Goal: Task Accomplishment & Management: Use online tool/utility

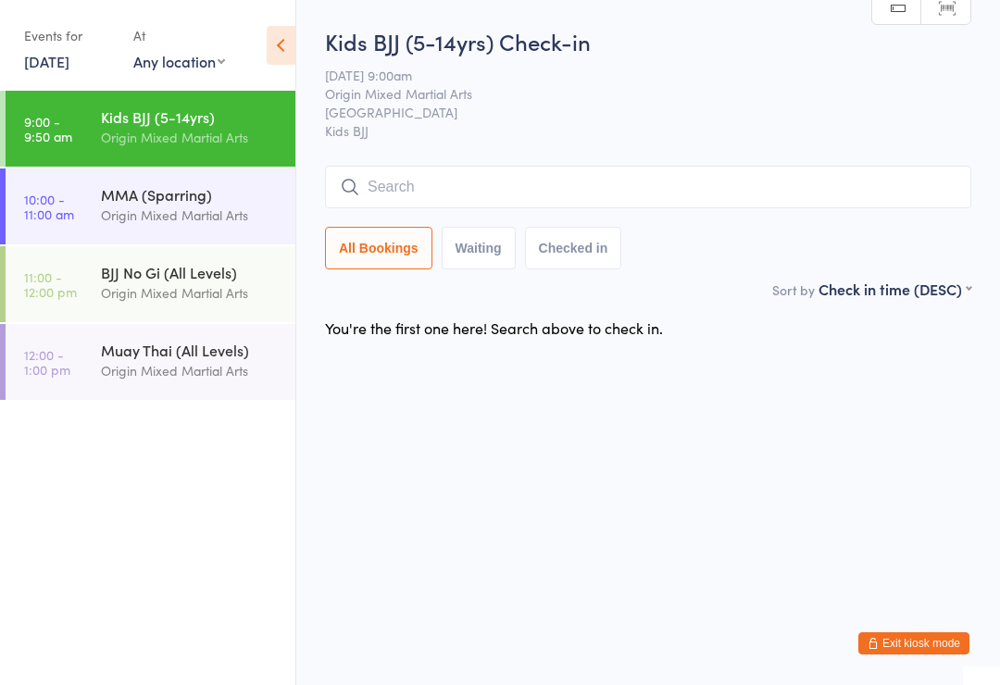
click at [930, 642] on button "Exit kiosk mode" at bounding box center [913, 643] width 111 height 22
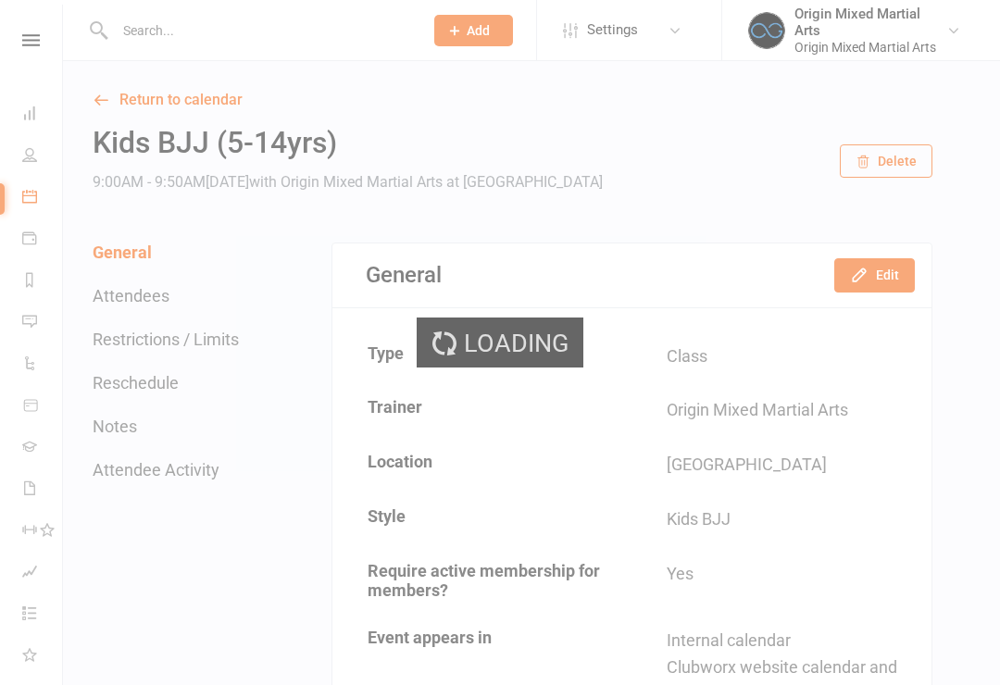
click at [133, 46] on div "Loading" at bounding box center [500, 342] width 1000 height 685
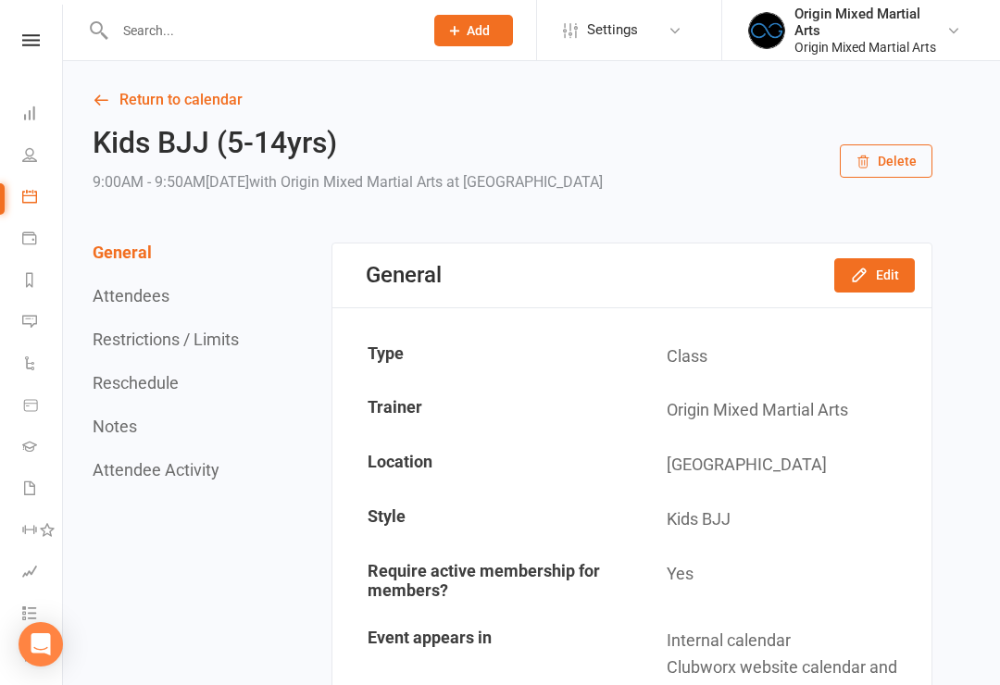
click at [146, 42] on input "text" at bounding box center [259, 31] width 301 height 26
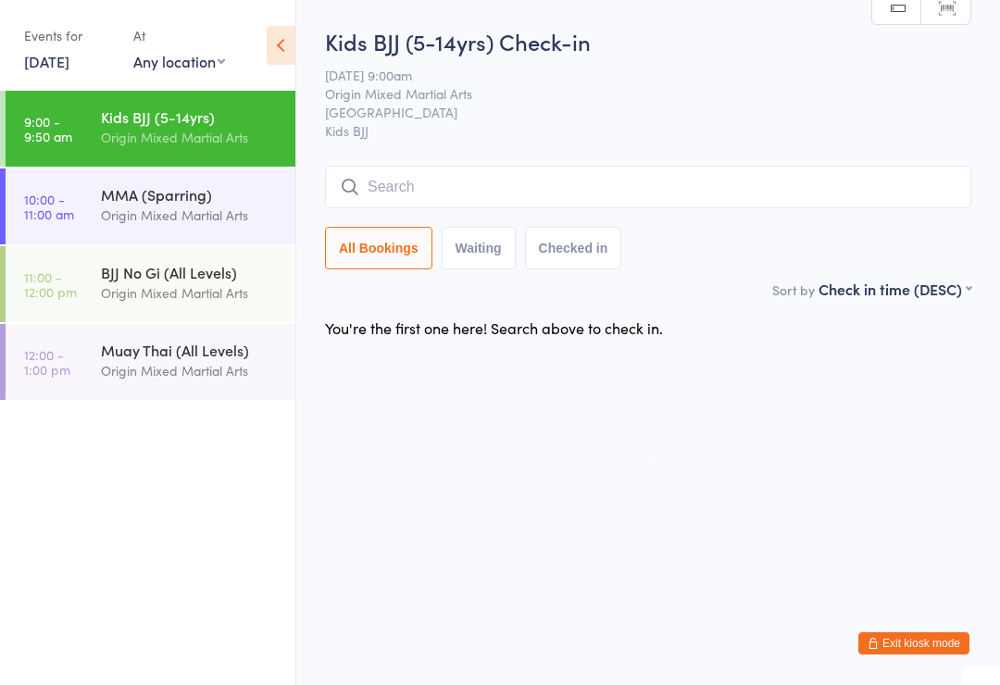
click at [448, 186] on input "search" at bounding box center [648, 187] width 646 height 43
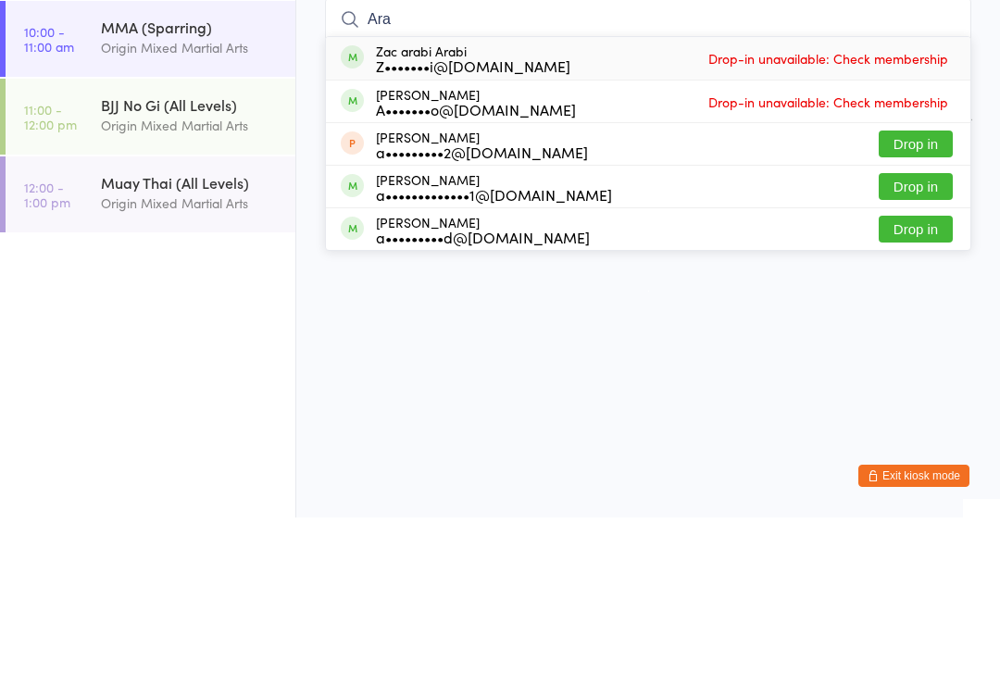
type input "Ara"
click at [920, 383] on button "Drop in" at bounding box center [915, 396] width 74 height 27
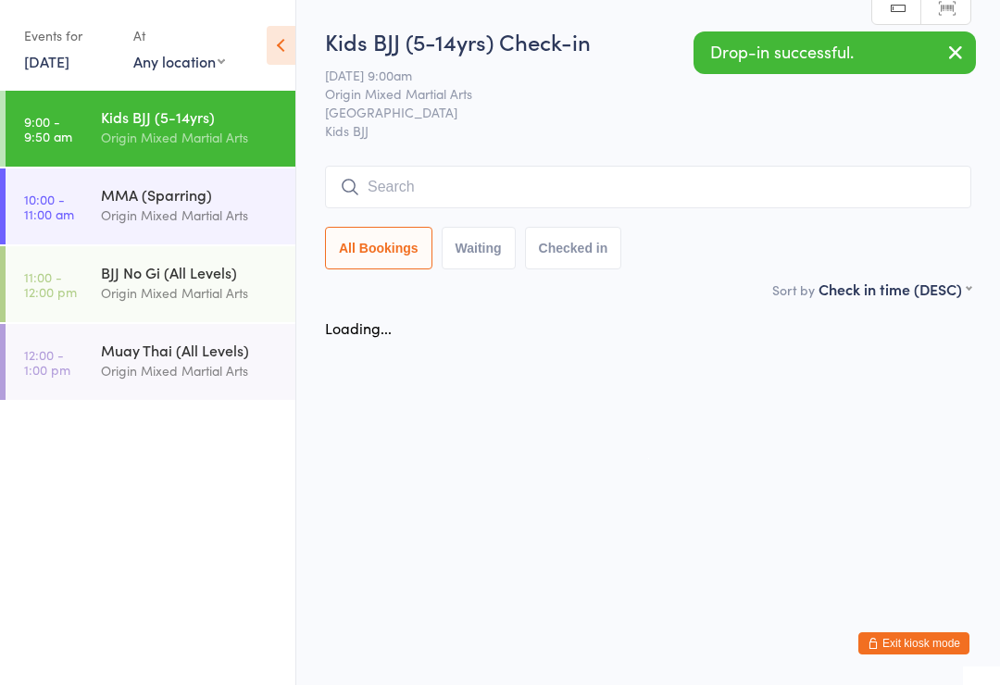
click at [897, 201] on input "search" at bounding box center [648, 187] width 646 height 43
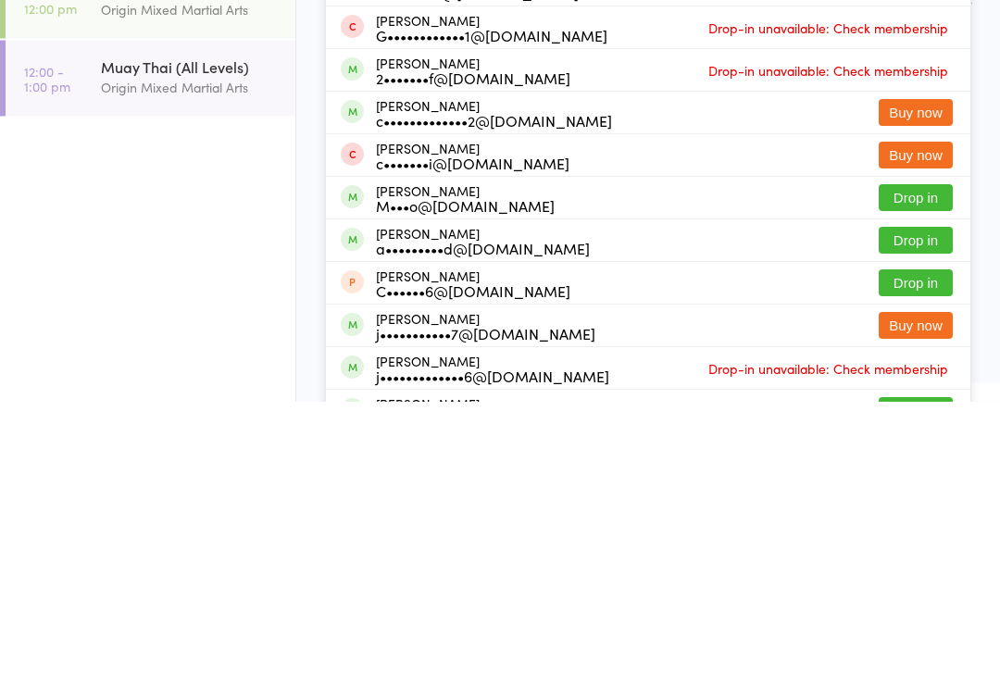
type input "Char"
click at [924, 511] on button "Drop in" at bounding box center [915, 524] width 74 height 27
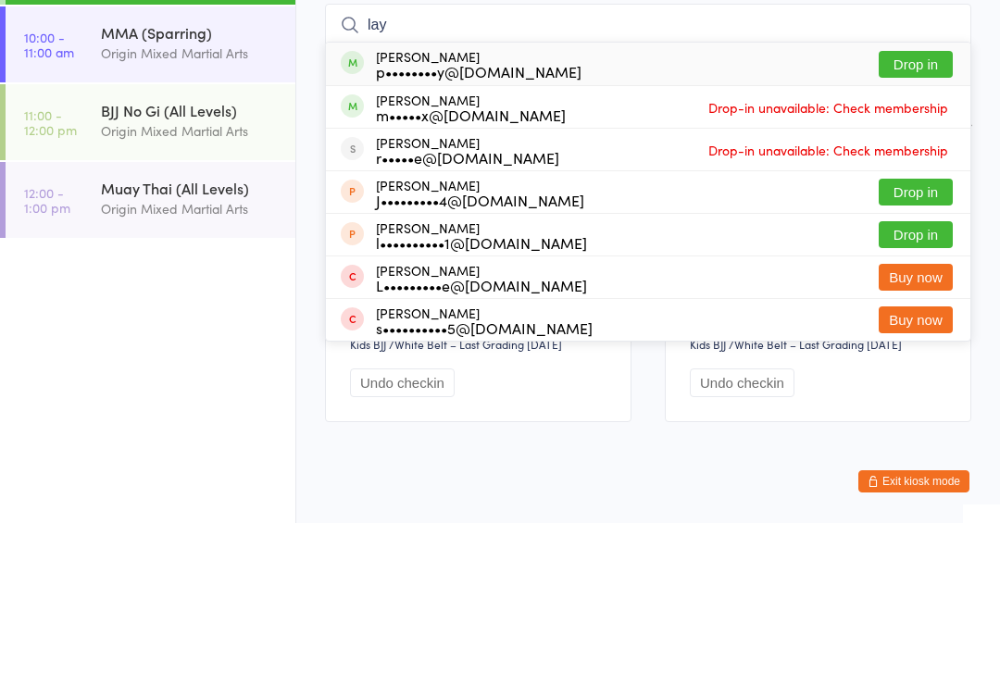
type input "lay"
click at [910, 213] on button "Drop in" at bounding box center [915, 226] width 74 height 27
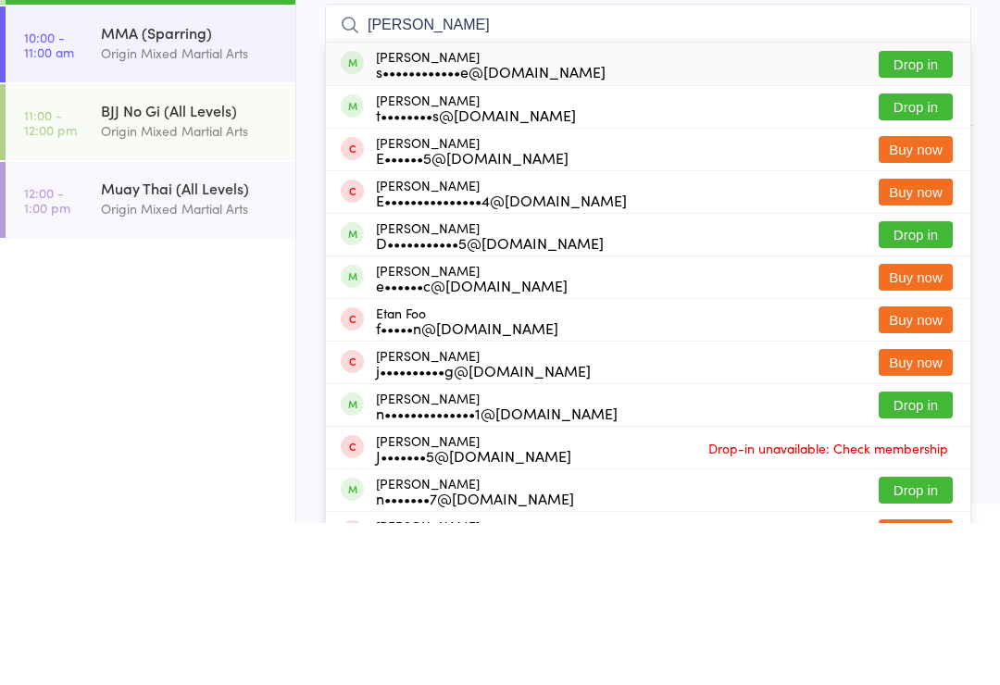
type input "[PERSON_NAME]"
click at [900, 213] on button "Drop in" at bounding box center [915, 226] width 74 height 27
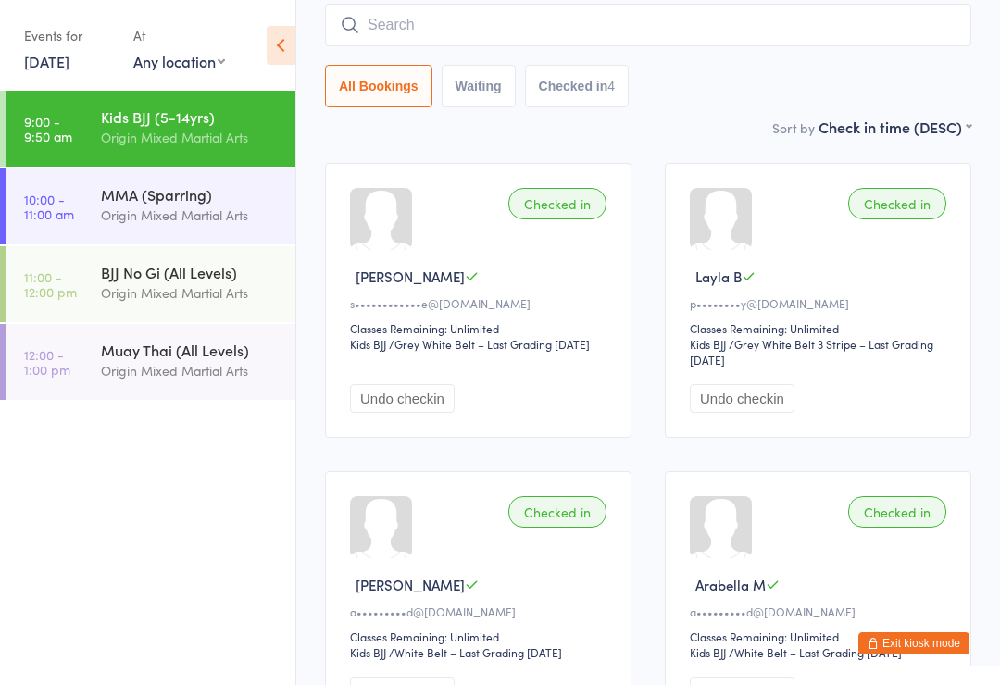
click at [885, 33] on input "search" at bounding box center [648, 25] width 646 height 43
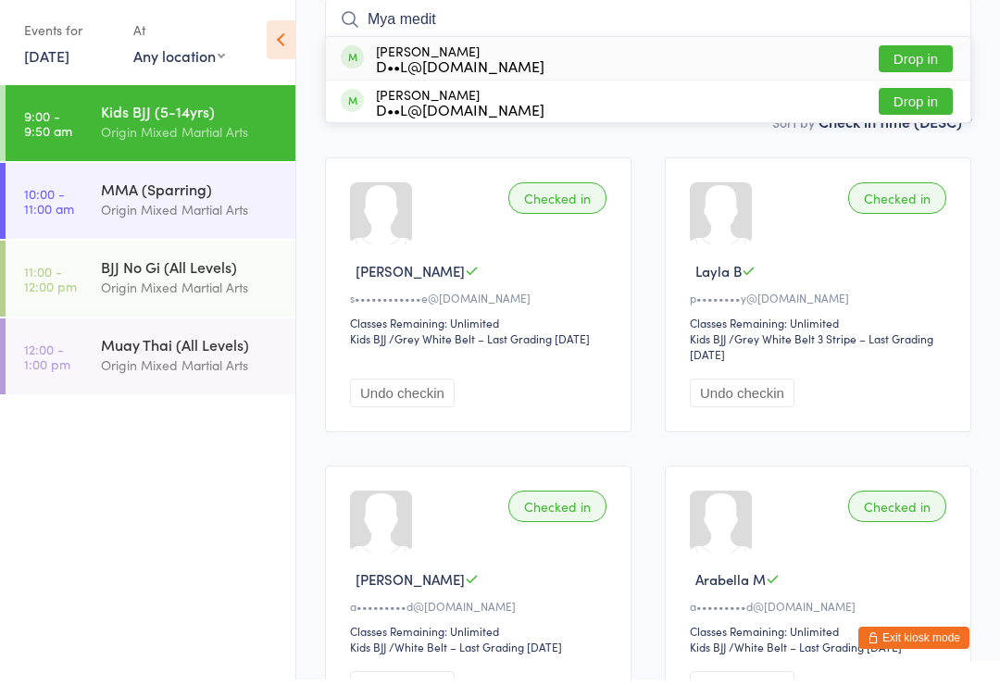
type input "Mya medit"
click at [926, 68] on button "Drop in" at bounding box center [915, 64] width 74 height 27
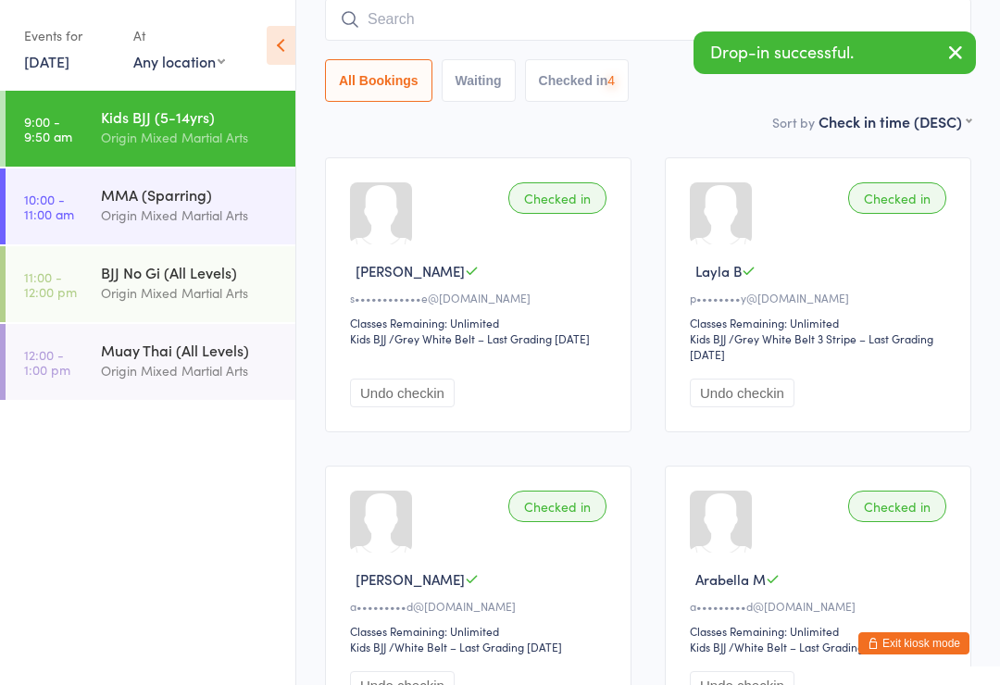
click at [848, 25] on input "search" at bounding box center [648, 19] width 646 height 43
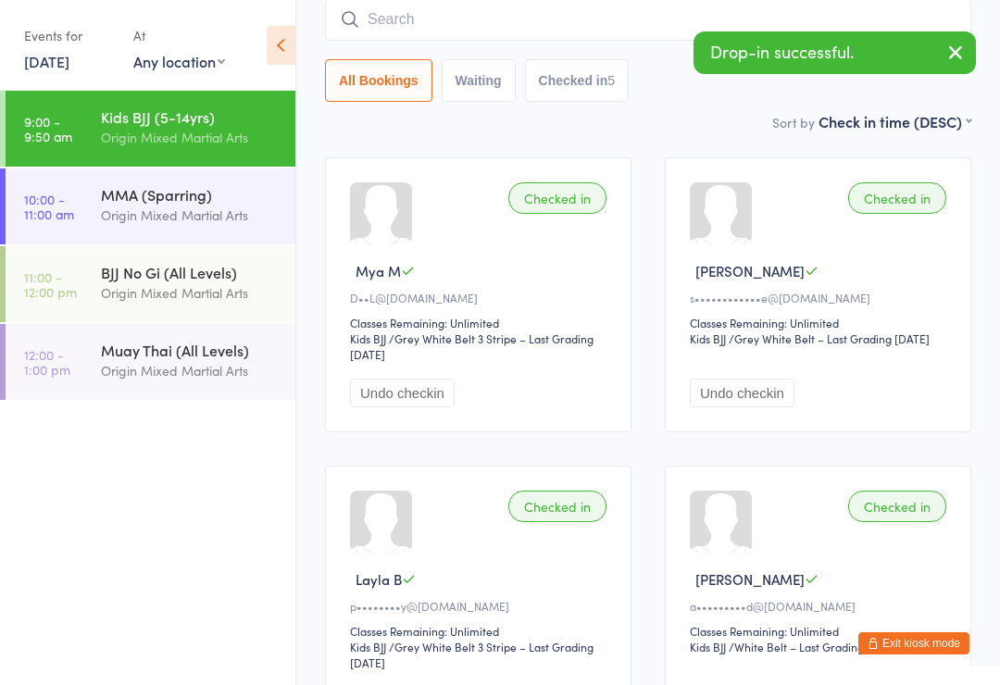
type input "A"
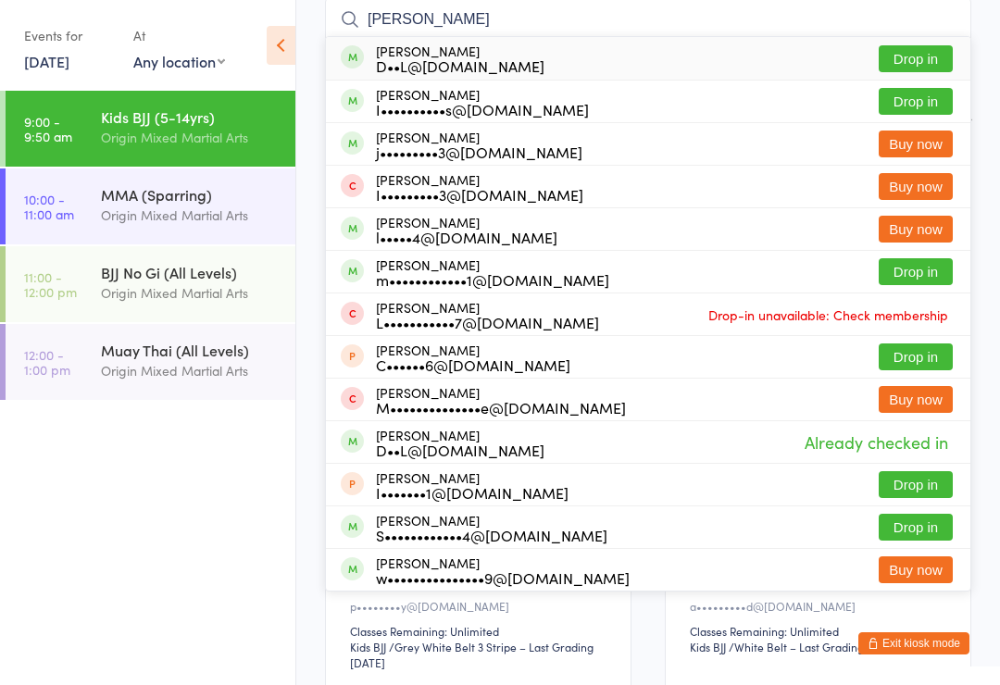
type input "[PERSON_NAME]"
click at [920, 61] on button "Drop in" at bounding box center [915, 58] width 74 height 27
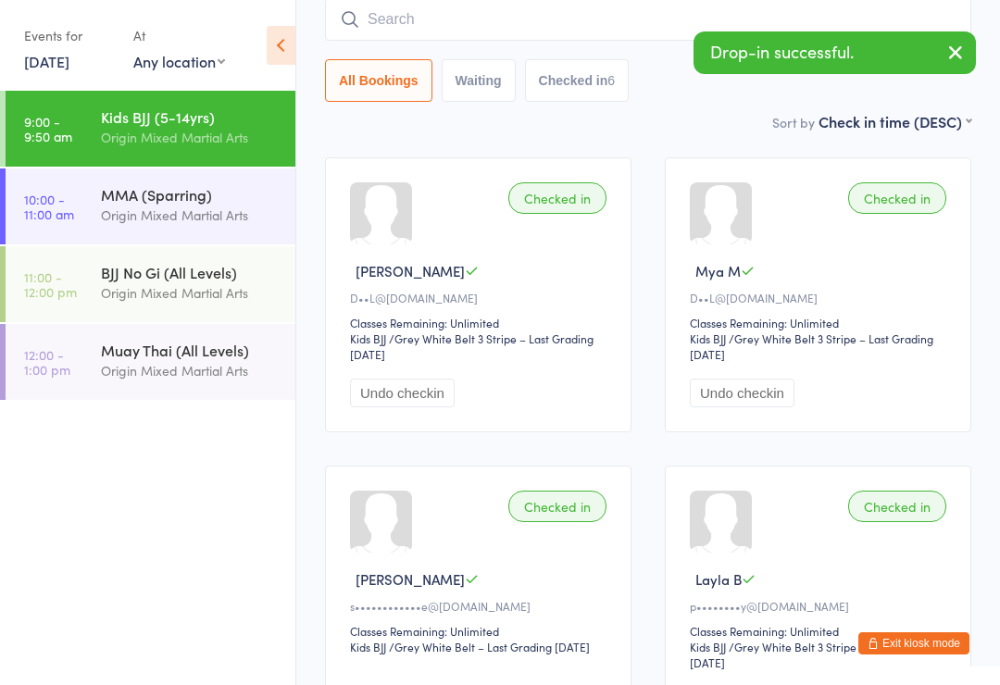
click at [821, 179] on div "Checked in Mya M D••L@[DOMAIN_NAME] Classes Remaining: Unlimited Kids BJJ Kids …" at bounding box center [818, 294] width 306 height 275
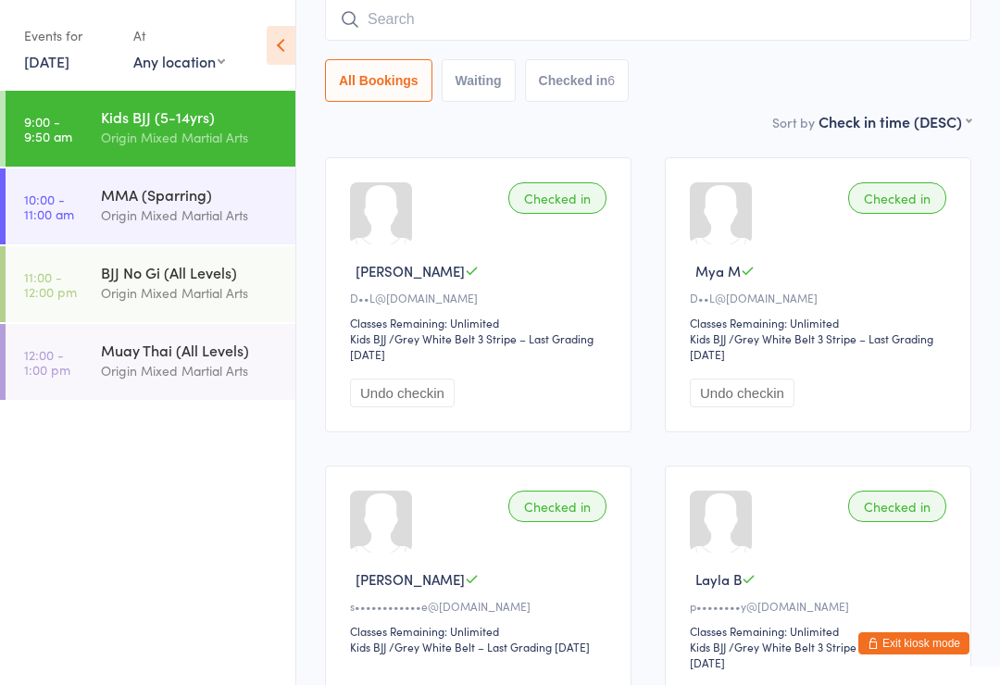
click at [455, 8] on input "search" at bounding box center [648, 19] width 646 height 43
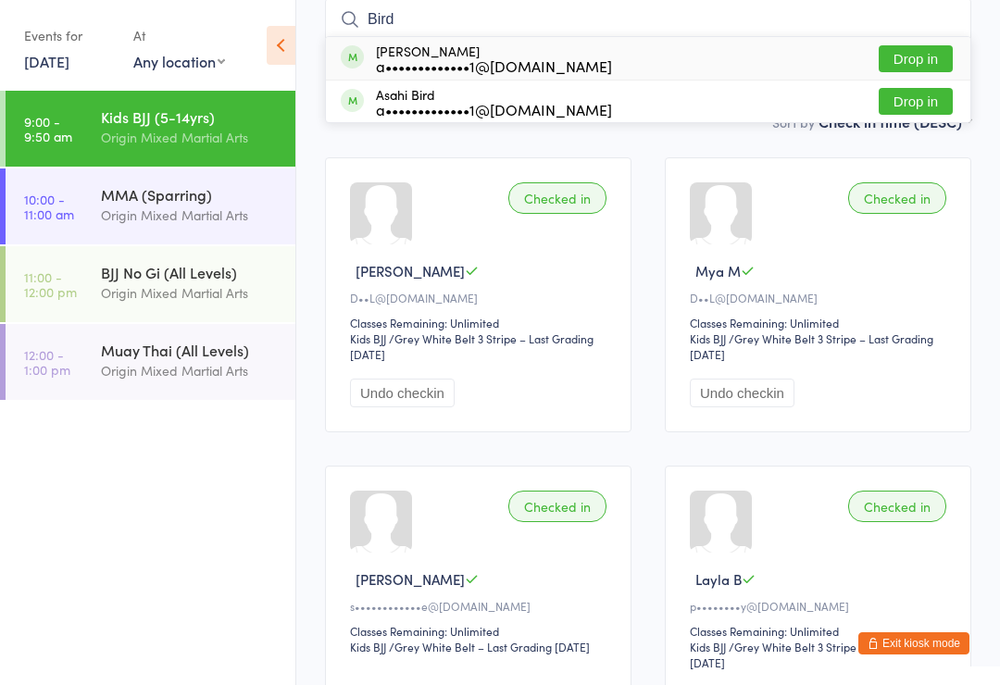
type input "Bird"
click at [944, 61] on button "Drop in" at bounding box center [915, 58] width 74 height 27
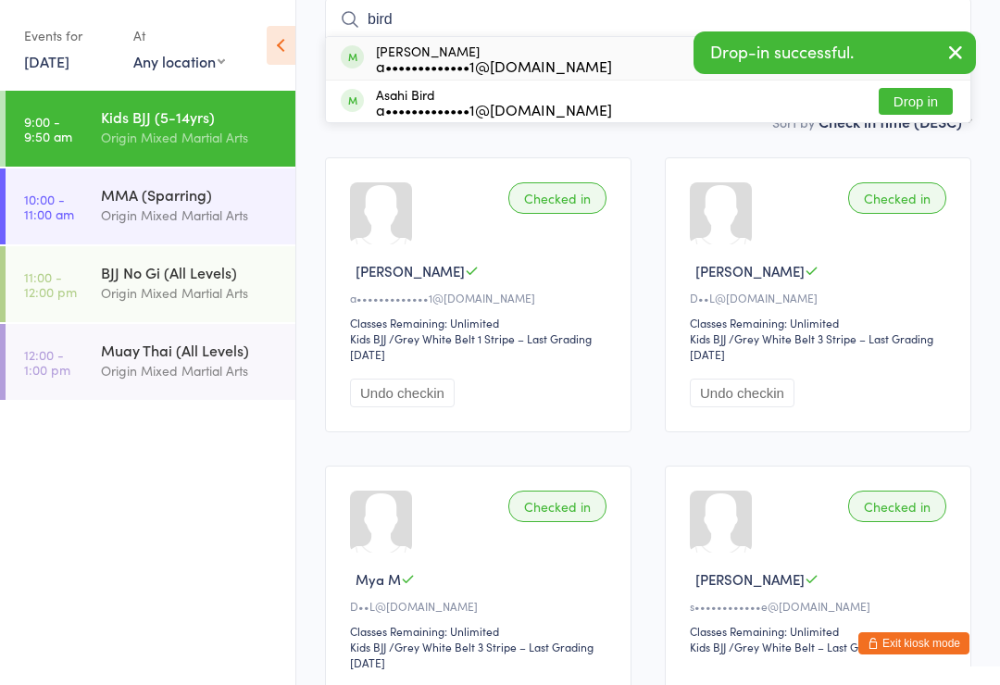
type input "bird"
click at [929, 99] on button "Drop in" at bounding box center [915, 101] width 74 height 27
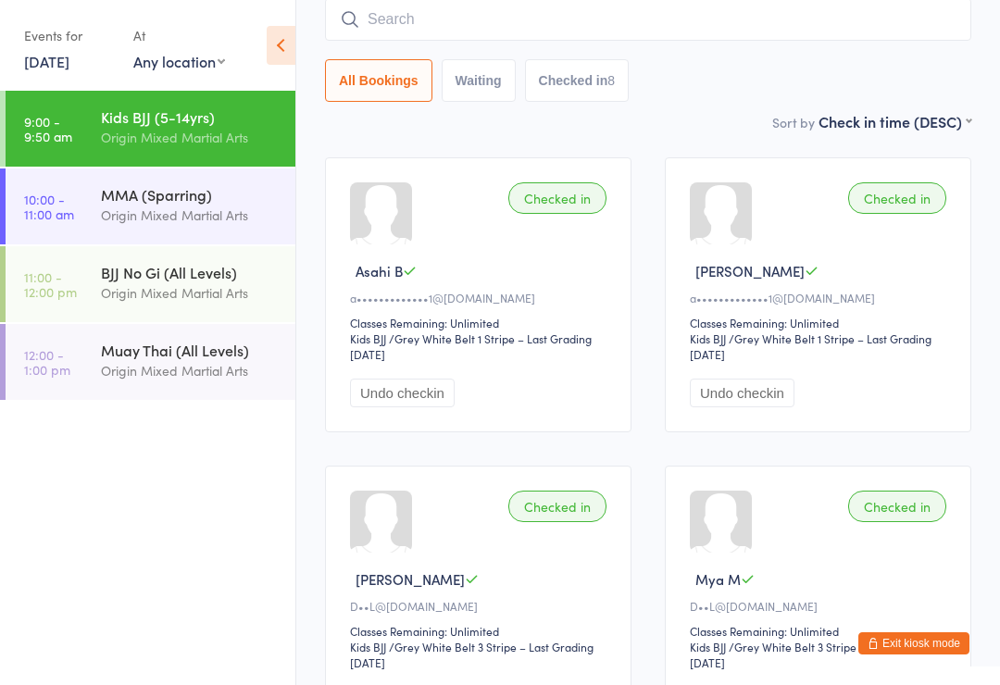
scroll to position [0, 0]
